Goal: Task Accomplishment & Management: Manage account settings

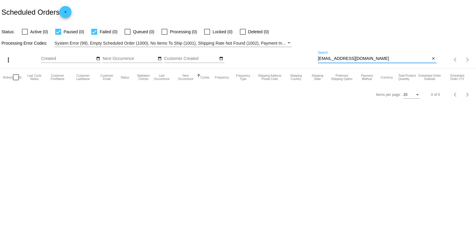
click at [374, 59] on input "nkhinchey@comcast.net" at bounding box center [374, 58] width 112 height 5
paste input "[PERSON_NAME][EMAIL_ADDRESS][DOMAIN_NAME]"
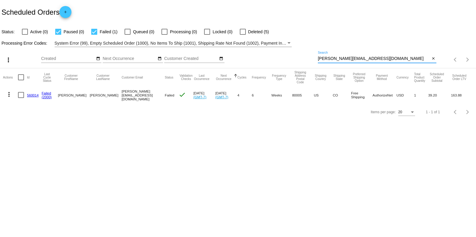
type input "[PERSON_NAME][EMAIL_ADDRESS][DOMAIN_NAME]"
click at [34, 96] on link "560014" at bounding box center [33, 95] width 12 height 4
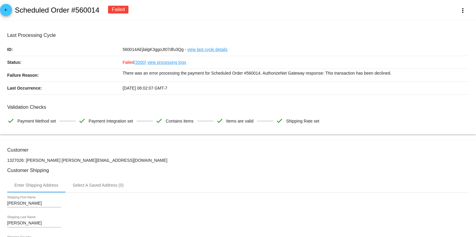
click at [170, 63] on link "view processing logs" at bounding box center [166, 62] width 39 height 13
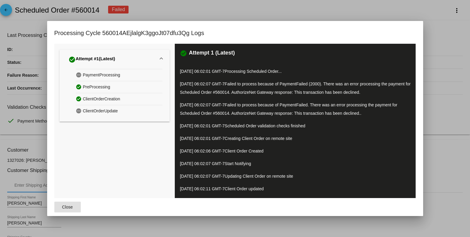
click at [441, 74] on div at bounding box center [235, 118] width 470 height 237
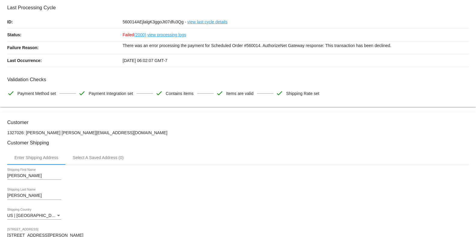
scroll to position [40, 0]
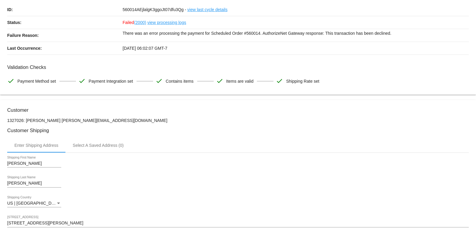
drag, startPoint x: 7, startPoint y: 166, endPoint x: 31, endPoint y: 167, distance: 24.0
copy div
drag, startPoint x: 5, startPoint y: 185, endPoint x: 31, endPoint y: 185, distance: 26.1
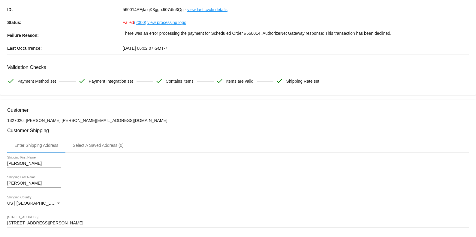
drag, startPoint x: 1, startPoint y: 179, endPoint x: 28, endPoint y: 184, distance: 27.3
drag, startPoint x: 7, startPoint y: 185, endPoint x: 23, endPoint y: 184, distance: 15.9
click at [23, 184] on input "[PERSON_NAME]" at bounding box center [34, 183] width 54 height 5
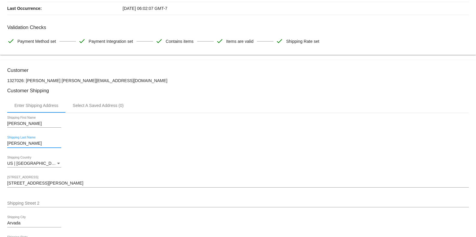
scroll to position [0, 0]
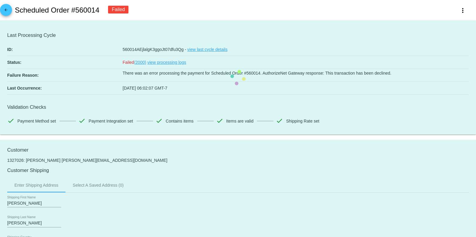
drag, startPoint x: 17, startPoint y: 10, endPoint x: 100, endPoint y: 6, distance: 83.2
click at [100, 6] on div "arrow_back Scheduled Order #560014 Failed more_vert" at bounding box center [238, 10] width 476 height 20
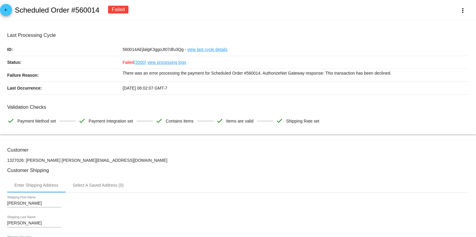
copy h2 "Scheduled Order #560014"
click at [139, 14] on div "arrow_back Scheduled Order #560014 Failed more_vert" at bounding box center [238, 10] width 476 height 20
drag, startPoint x: 74, startPoint y: 9, endPoint x: 100, endPoint y: 8, distance: 26.2
click at [100, 8] on div "arrow_back Scheduled Order #560014 Failed more_vert" at bounding box center [238, 10] width 476 height 20
copy h2 "560014"
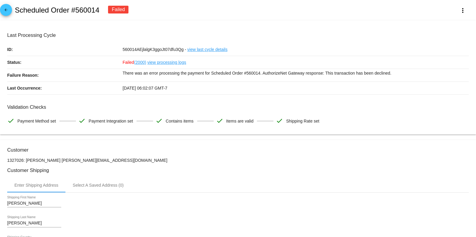
click at [166, 14] on div "arrow_back Scheduled Order #560014 Failed more_vert" at bounding box center [238, 10] width 476 height 20
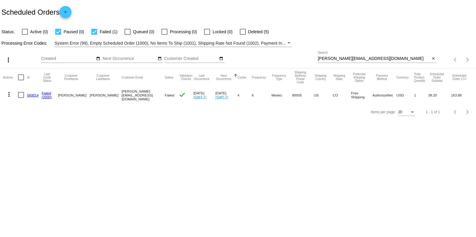
click at [394, 56] on div "[PERSON_NAME][EMAIL_ADDRESS][DOMAIN_NAME] Search" at bounding box center [374, 57] width 112 height 12
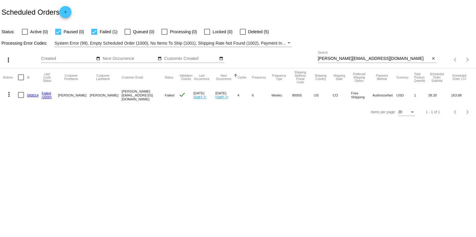
click at [394, 56] on div "[PERSON_NAME][EMAIL_ADDRESS][DOMAIN_NAME] Search" at bounding box center [374, 57] width 112 height 12
click at [379, 59] on input "[PERSON_NAME][EMAIL_ADDRESS][DOMAIN_NAME]" at bounding box center [374, 58] width 112 height 5
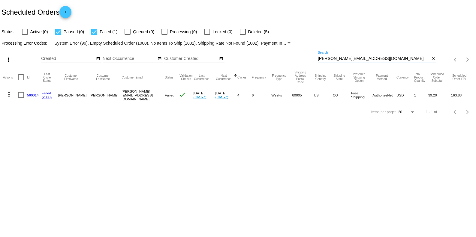
click at [379, 59] on input "[PERSON_NAME][EMAIL_ADDRESS][DOMAIN_NAME]" at bounding box center [374, 58] width 112 height 5
paste input "[EMAIL_ADDRESS]"
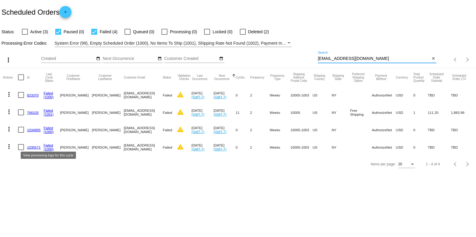
type input "[EMAIL_ADDRESS][DOMAIN_NAME]"
click at [50, 146] on link "Failed" at bounding box center [49, 145] width 10 height 4
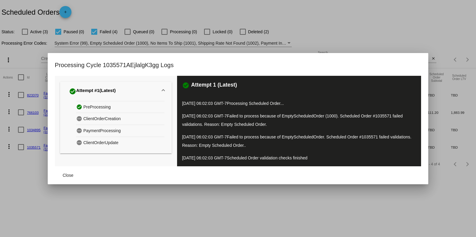
click at [182, 192] on div at bounding box center [238, 118] width 476 height 237
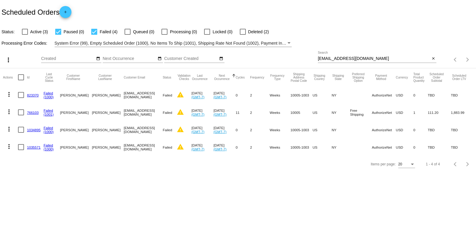
click at [31, 146] on link "1035571" at bounding box center [34, 148] width 14 height 4
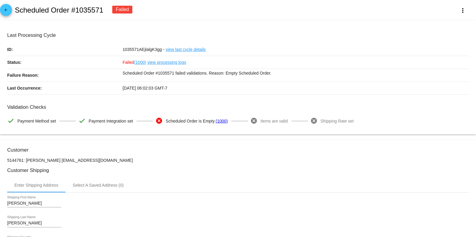
drag, startPoint x: 12, startPoint y: 9, endPoint x: 90, endPoint y: 14, distance: 78.2
click at [90, 14] on div "arrow_back Scheduled Order #1035571 Failed more_vert" at bounding box center [238, 10] width 476 height 20
click at [112, 15] on div "arrow_back Scheduled Order #1035571 Failed more_vert" at bounding box center [238, 10] width 476 height 20
drag, startPoint x: 18, startPoint y: 11, endPoint x: 98, endPoint y: 13, distance: 79.5
click at [98, 13] on h2 "Scheduled Order #1035571" at bounding box center [59, 10] width 89 height 8
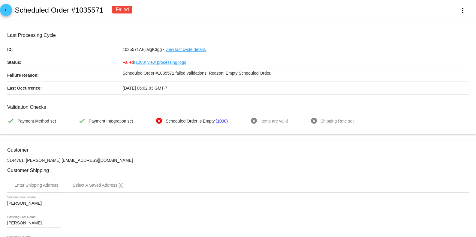
click at [91, 16] on div "arrow_back Scheduled Order #1035571 Failed more_vert" at bounding box center [238, 10] width 476 height 20
drag, startPoint x: 13, startPoint y: 6, endPoint x: 100, endPoint y: 16, distance: 87.8
click at [100, 16] on div "arrow_back Scheduled Order #1035571 Failed more_vert" at bounding box center [238, 10] width 476 height 20
copy h2 "Scheduled Order #1035571"
click at [88, 17] on div "arrow_back Scheduled Order #1035571 Failed more_vert" at bounding box center [238, 10] width 476 height 20
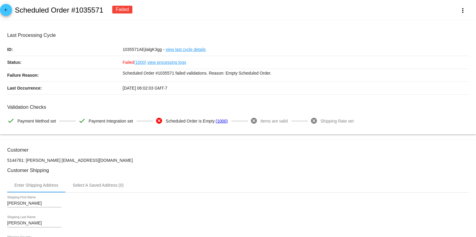
drag, startPoint x: 75, startPoint y: 8, endPoint x: 106, endPoint y: 10, distance: 31.3
click at [106, 10] on div "arrow_back Scheduled Order #1035571 Failed more_vert" at bounding box center [238, 10] width 476 height 20
copy h2 "1035571"
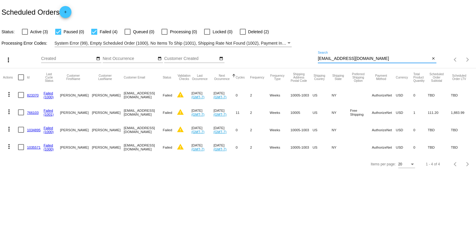
click at [376, 57] on input "[EMAIL_ADDRESS][DOMAIN_NAME]" at bounding box center [374, 58] width 112 height 5
click at [376, 58] on input "[EMAIL_ADDRESS][DOMAIN_NAME]" at bounding box center [374, 58] width 112 height 5
click at [376, 59] on input "[EMAIL_ADDRESS][DOMAIN_NAME]" at bounding box center [374, 58] width 112 height 5
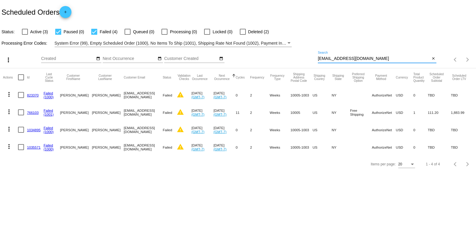
click at [376, 59] on input "[EMAIL_ADDRESS][DOMAIN_NAME]" at bounding box center [374, 58] width 112 height 5
paste input "hewitts@hewittpottery"
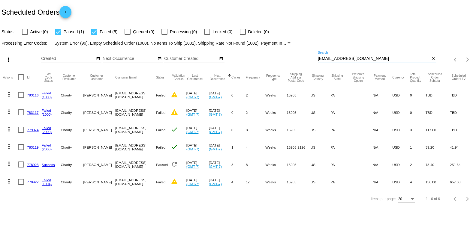
type input "hewitts@hewittpottery.com"
click at [29, 183] on link "778922" at bounding box center [33, 182] width 12 height 4
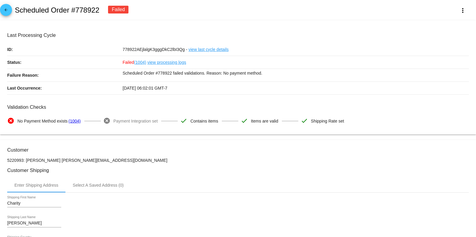
click at [250, 171] on h3 "Customer Shipping" at bounding box center [237, 171] width 461 height 6
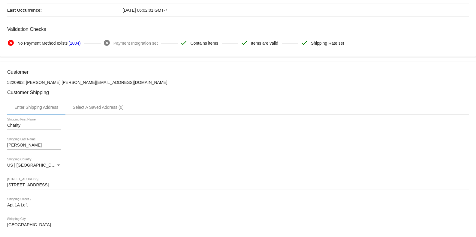
scroll to position [80, 0]
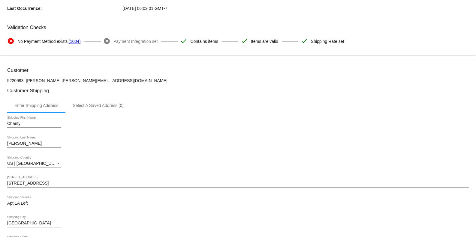
drag, startPoint x: 5, startPoint y: 124, endPoint x: 25, endPoint y: 144, distance: 28.2
click at [117, 131] on div "Charity Shipping First Name" at bounding box center [237, 124] width 461 height 17
drag, startPoint x: 9, startPoint y: 124, endPoint x: 29, endPoint y: 128, distance: 20.1
click at [29, 128] on div "Charity Shipping First Name" at bounding box center [34, 124] width 54 height 17
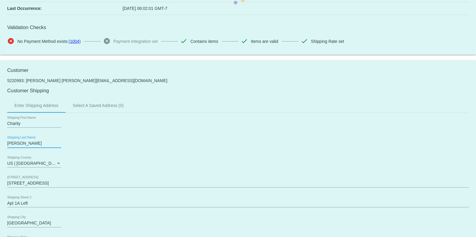
drag, startPoint x: 7, startPoint y: 144, endPoint x: 34, endPoint y: 146, distance: 26.8
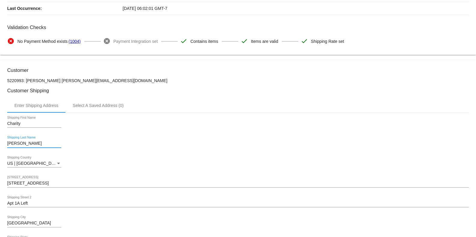
drag, startPoint x: 7, startPoint y: 144, endPoint x: 23, endPoint y: 145, distance: 15.3
click at [23, 145] on input "Alston" at bounding box center [34, 143] width 54 height 5
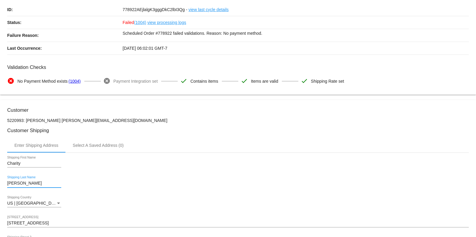
click at [119, 98] on body "arrow_back Scheduled Order #778922 Failed more_vert Last Processing Cycle ID: 7…" at bounding box center [238, 118] width 476 height 237
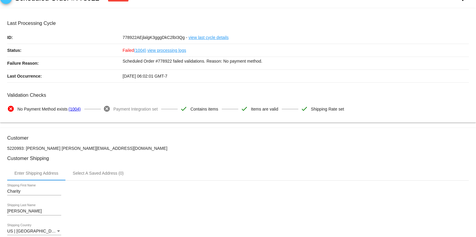
scroll to position [0, 0]
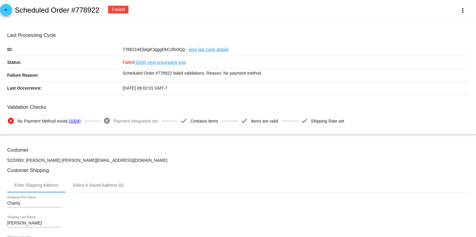
drag, startPoint x: 14, startPoint y: 8, endPoint x: 97, endPoint y: 8, distance: 83.4
click at [97, 8] on div "arrow_back Scheduled Order #778922 Failed more_vert" at bounding box center [238, 10] width 476 height 20
copy h2 "Scheduled Order #778922"
click at [163, 9] on div "arrow_back Scheduled Order #778922 Failed more_vert" at bounding box center [238, 10] width 476 height 20
drag, startPoint x: 72, startPoint y: 8, endPoint x: 96, endPoint y: 12, distance: 25.1
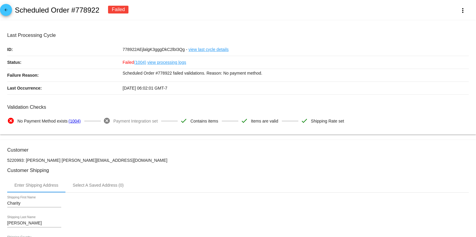
click at [96, 12] on h2 "Scheduled Order #778922" at bounding box center [57, 10] width 85 height 8
click at [100, 13] on div "arrow_back Scheduled Order #778922 Failed more_vert" at bounding box center [238, 10] width 476 height 20
drag, startPoint x: 72, startPoint y: 9, endPoint x: 101, endPoint y: 8, distance: 28.5
click at [101, 8] on div "arrow_back Scheduled Order #778922 Failed more_vert" at bounding box center [238, 10] width 476 height 20
copy h2 "#778922"
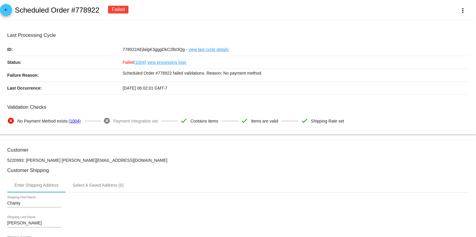
click at [271, 169] on h3 "Customer Shipping" at bounding box center [237, 171] width 461 height 6
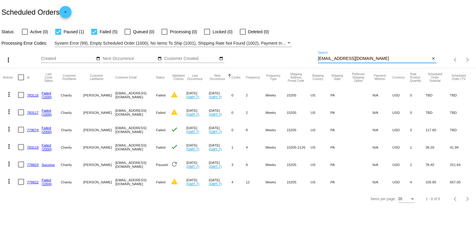
click at [374, 56] on input "hewitts@hewittpottery.com" at bounding box center [374, 58] width 112 height 5
click at [374, 57] on input "hewitts@hewittpottery.com" at bounding box center [374, 58] width 112 height 5
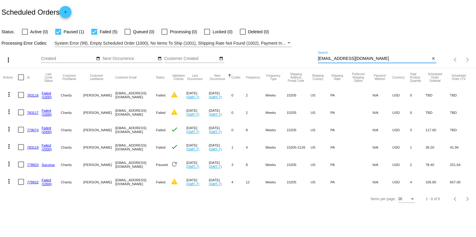
paste input "llsaunders02@gmail"
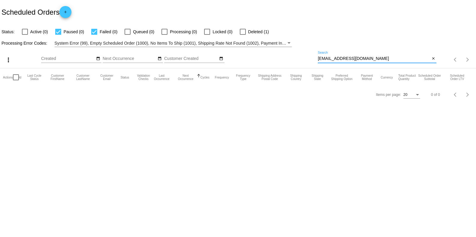
click at [382, 58] on input "llsaunders02@gmail.com" at bounding box center [374, 58] width 112 height 5
type input "llsaunders02@gmail.com"
drag, startPoint x: 372, startPoint y: 59, endPoint x: 311, endPoint y: 53, distance: 60.9
click at [311, 53] on div "more_vert Oct Jan Feb Mar Apr 1" at bounding box center [238, 57] width 476 height 21
